Goal: Task Accomplishment & Management: Use online tool/utility

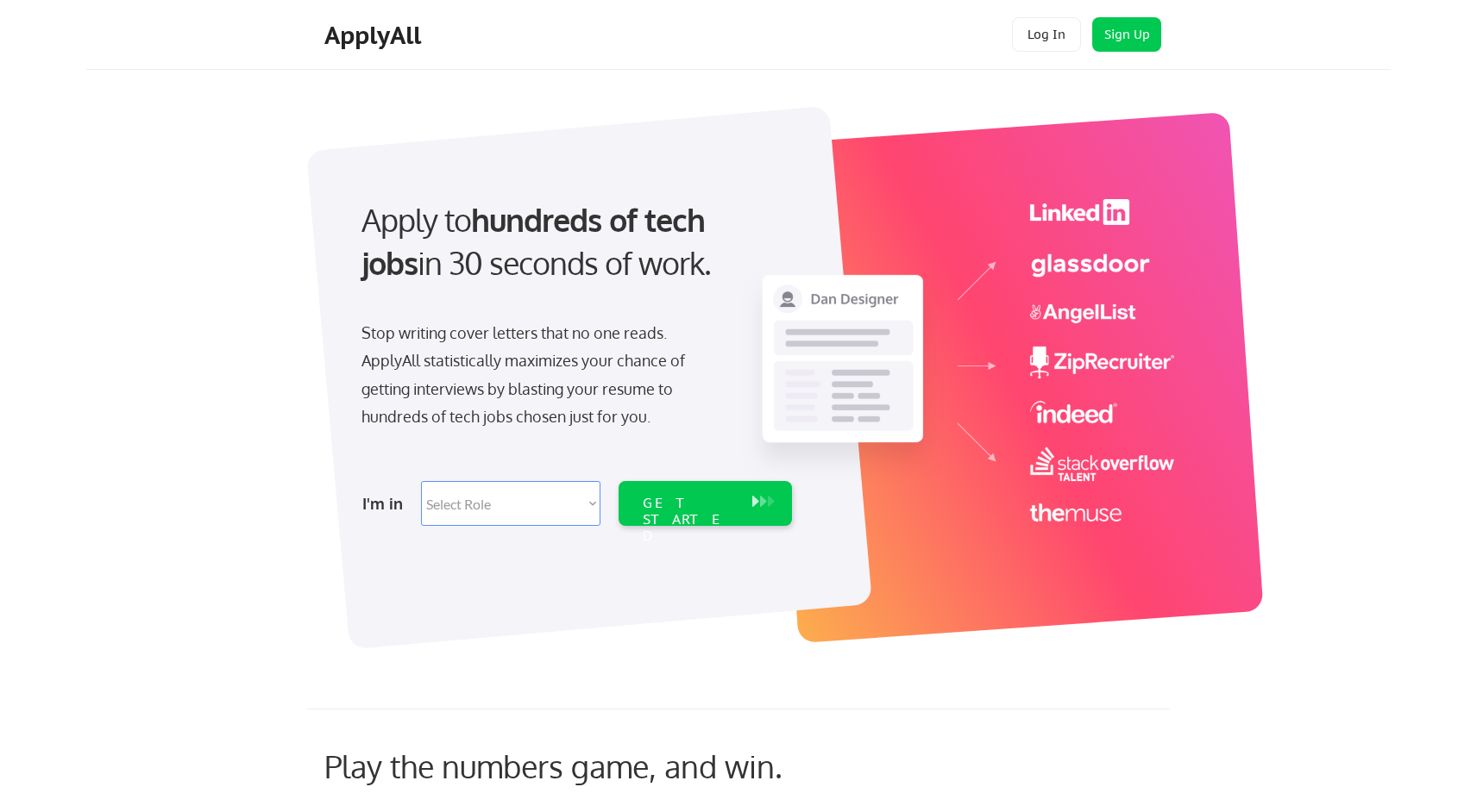
click at [205, 337] on div "Apply to hundreds of tech jobs in 30 seconds of work. Stop writing cover letter…" at bounding box center [758, 367] width 1264 height 570
click at [1055, 37] on button "Log In" at bounding box center [1046, 35] width 69 height 35
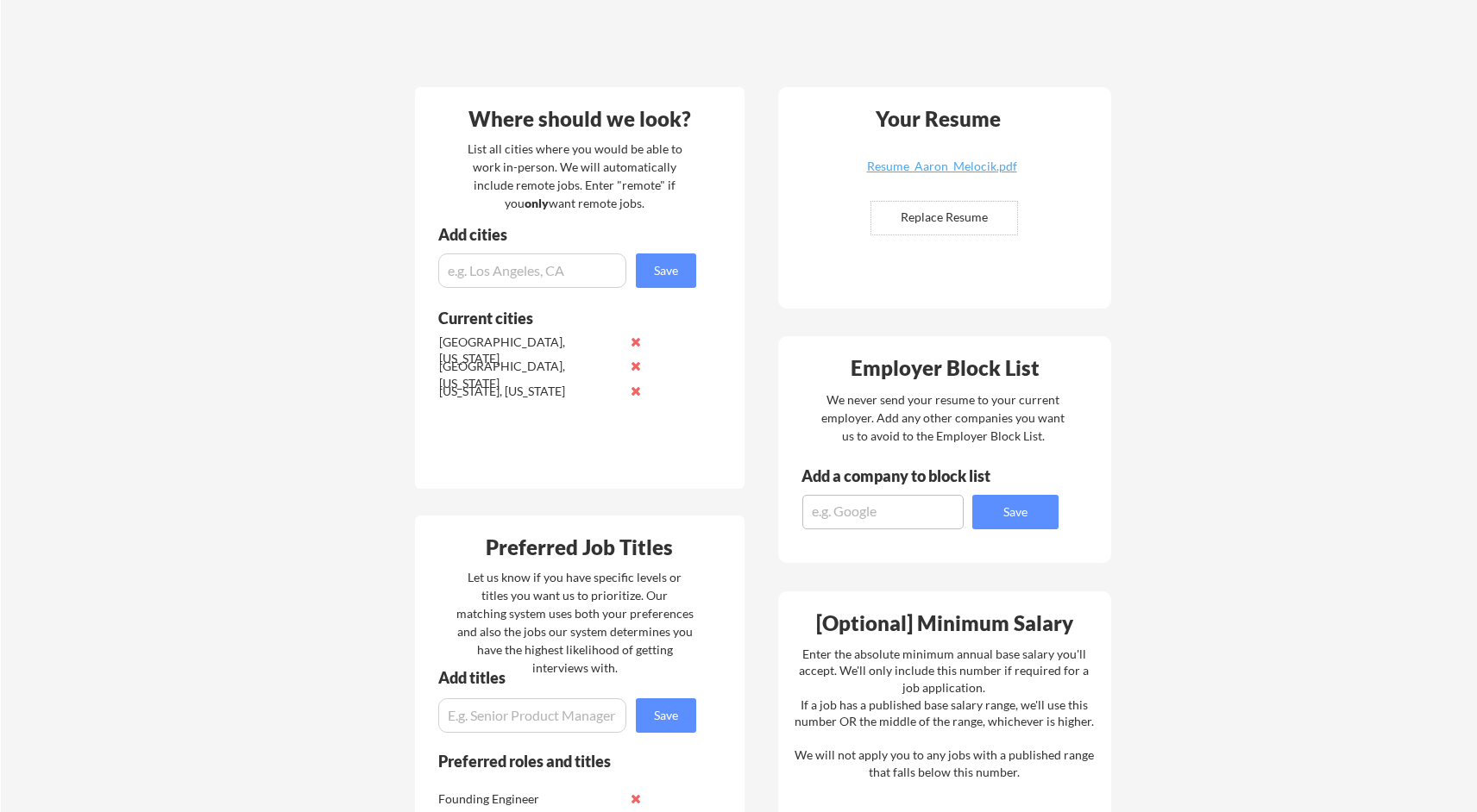
click at [321, 368] on div "Your Dashboard Woohoo! You're ready to be applied! 🙌 We'll start applying you t…" at bounding box center [739, 595] width 1476 height 1753
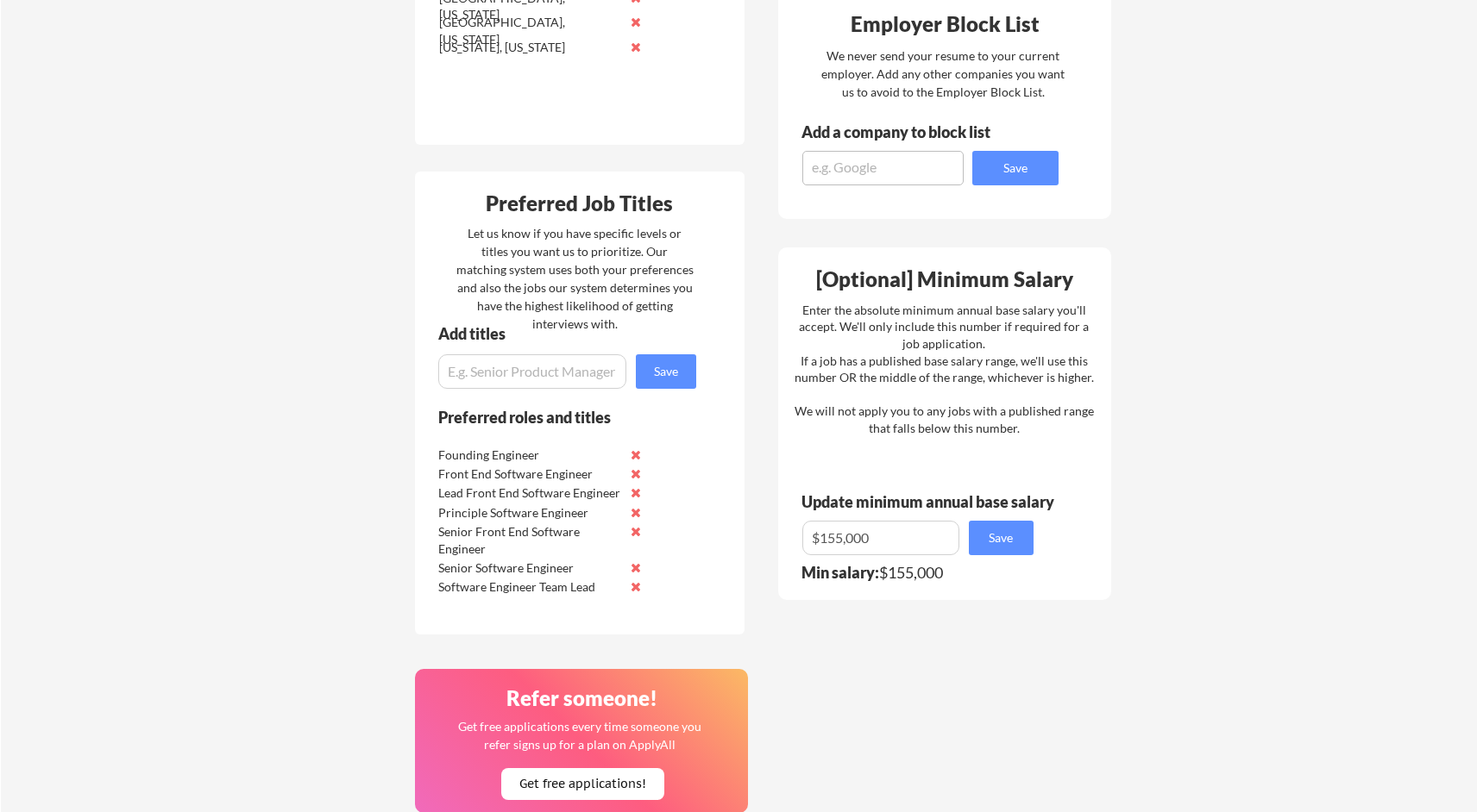
scroll to position [637, 0]
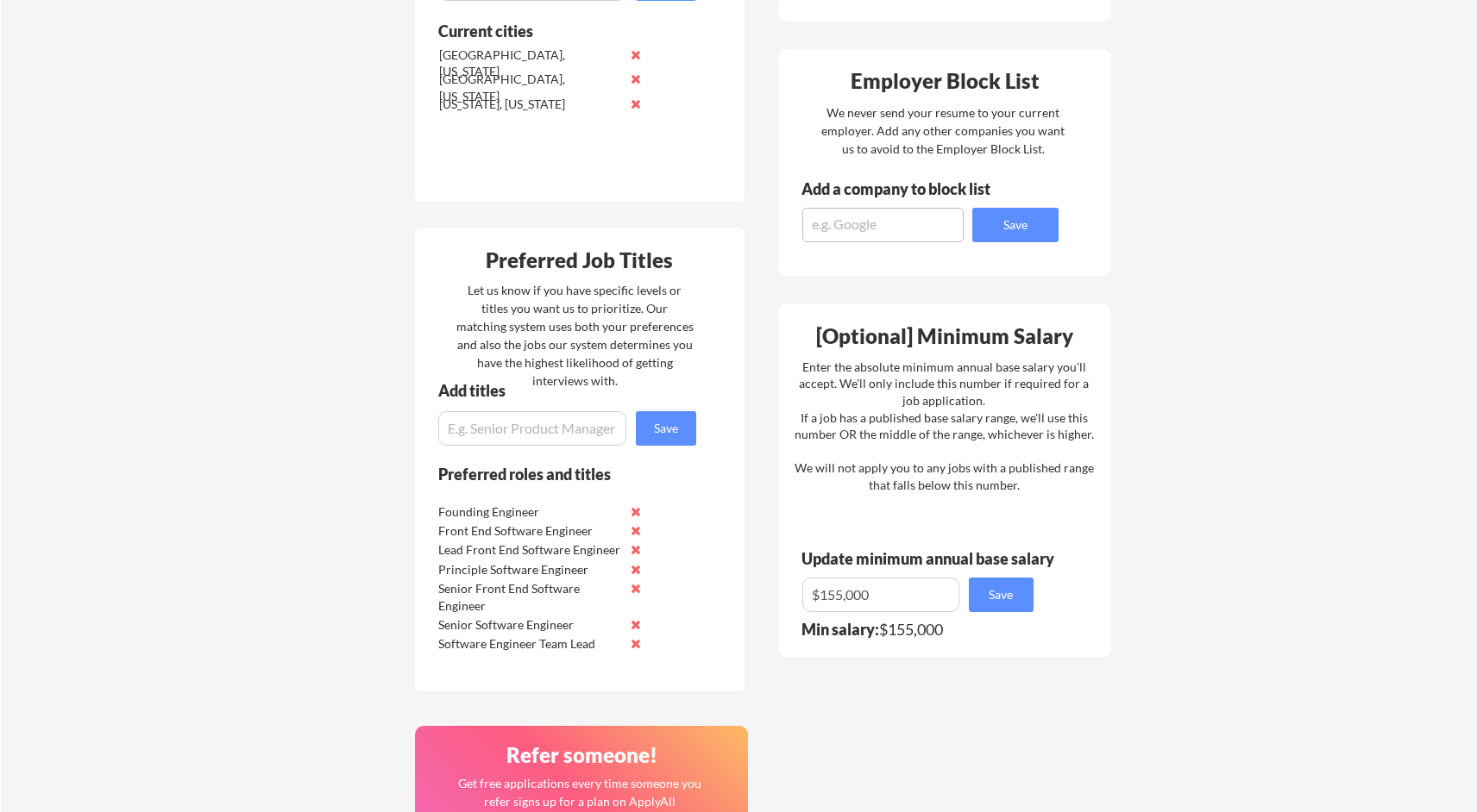
click at [301, 390] on div "Your Dashboard Woohoo! You're ready to be applied! 🙌 We'll start applying you t…" at bounding box center [739, 308] width 1476 height 1753
click at [279, 319] on div "Your Dashboard Woohoo! You're ready to be applied! 🙌 We'll start applying you t…" at bounding box center [739, 308] width 1476 height 1753
